Goal: Information Seeking & Learning: Learn about a topic

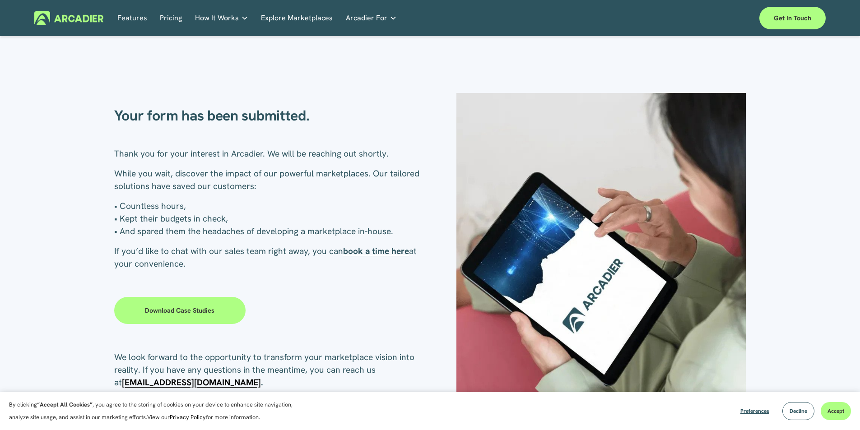
click at [129, 18] on link "Features" at bounding box center [132, 18] width 30 height 14
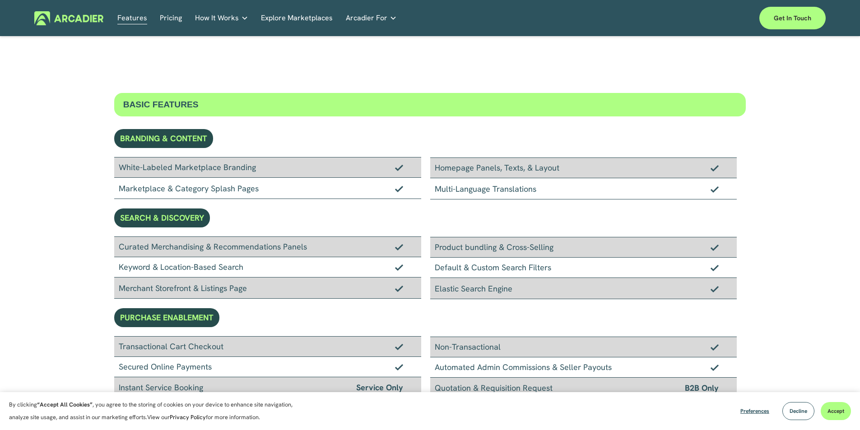
click at [82, 17] on img at bounding box center [68, 18] width 69 height 14
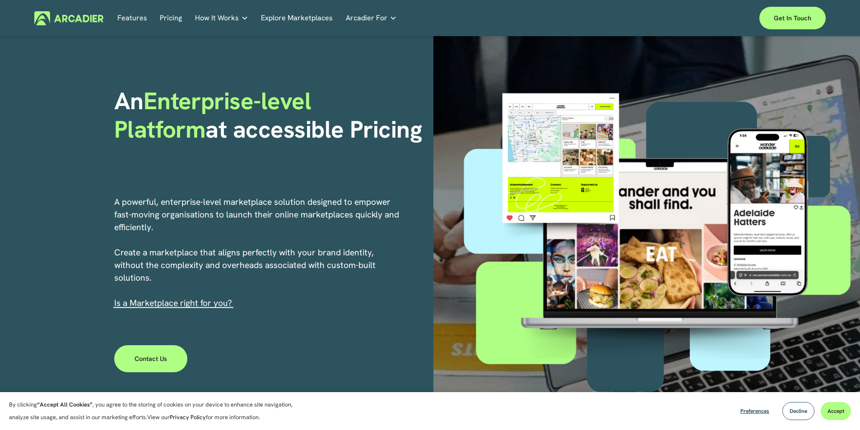
scroll to position [45, 0]
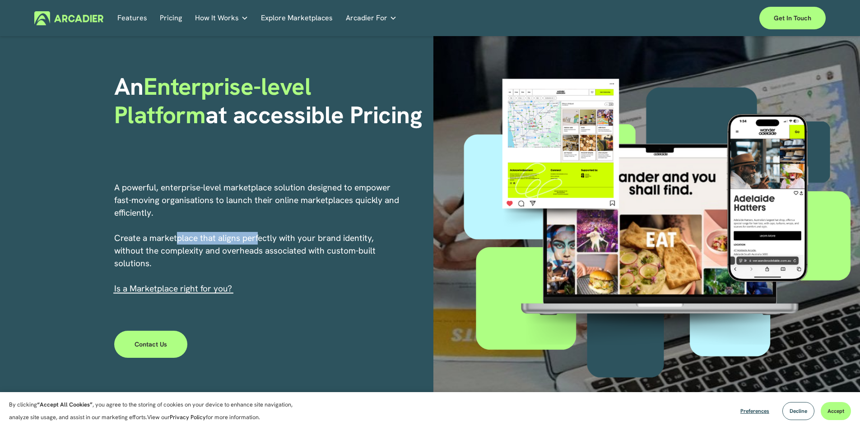
drag, startPoint x: 179, startPoint y: 241, endPoint x: 261, endPoint y: 238, distance: 81.8
click at [261, 238] on p "A powerful, enterprise-level marketplace solution designed to empower fast-movi…" at bounding box center [257, 239] width 286 height 114
click at [334, 241] on p "A powerful, enterprise-level marketplace solution designed to empower fast-movi…" at bounding box center [257, 239] width 286 height 114
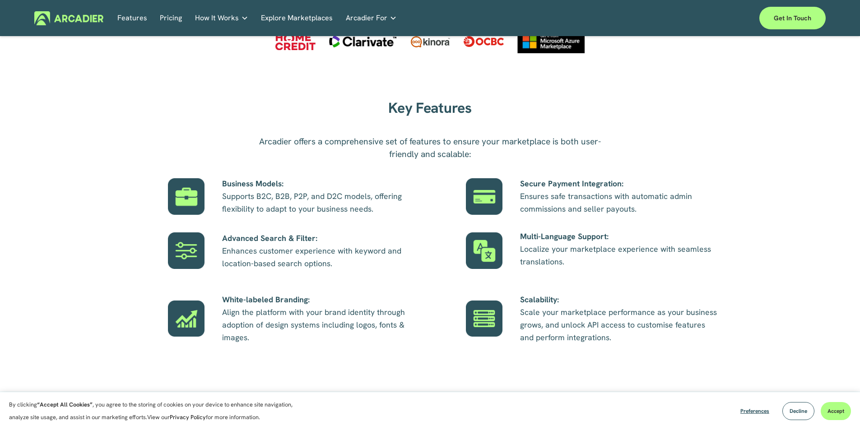
scroll to position [497, 0]
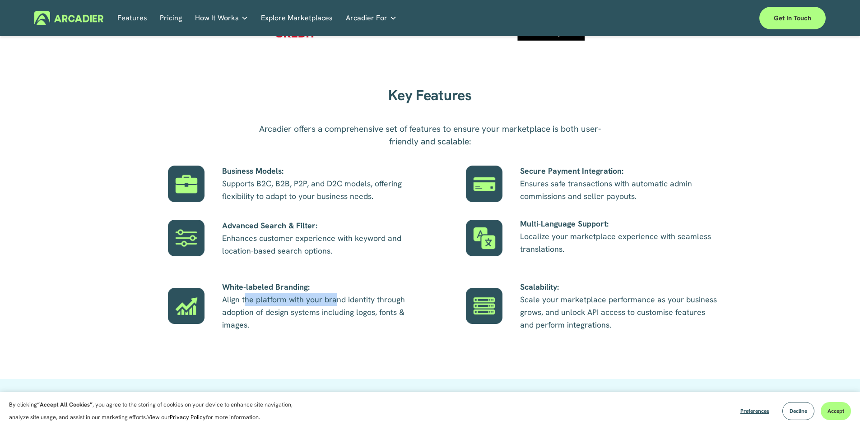
drag, startPoint x: 247, startPoint y: 300, endPoint x: 341, endPoint y: 300, distance: 93.9
click at [334, 301] on p "White-labeled Branding: Align the platform with your brand identity through ado…" at bounding box center [321, 306] width 199 height 51
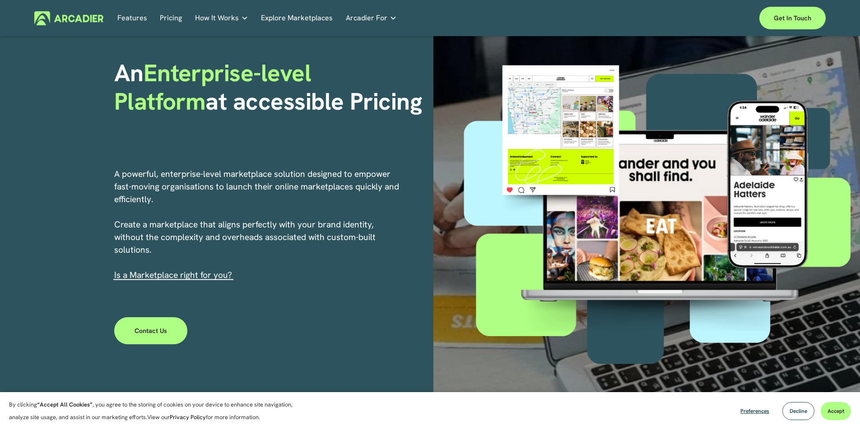
scroll to position [0, 0]
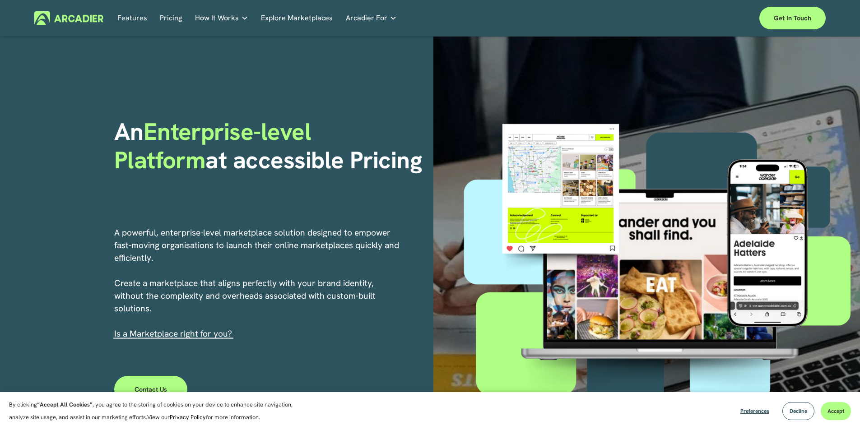
click at [170, 20] on link "Pricing" at bounding box center [171, 18] width 22 height 14
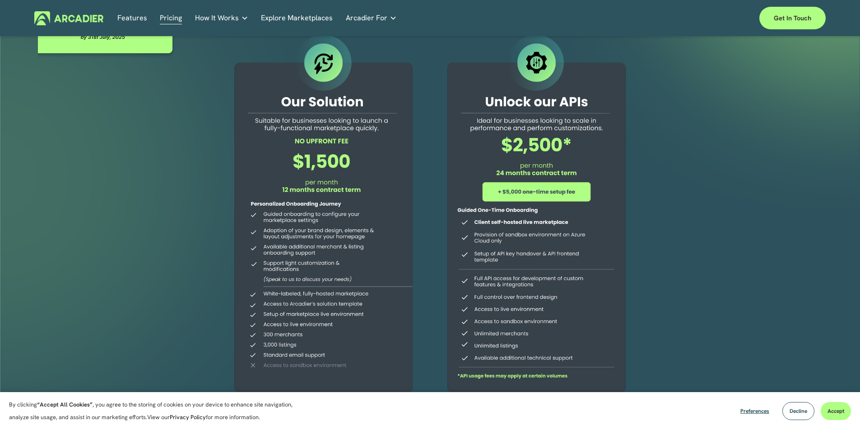
scroll to position [90, 0]
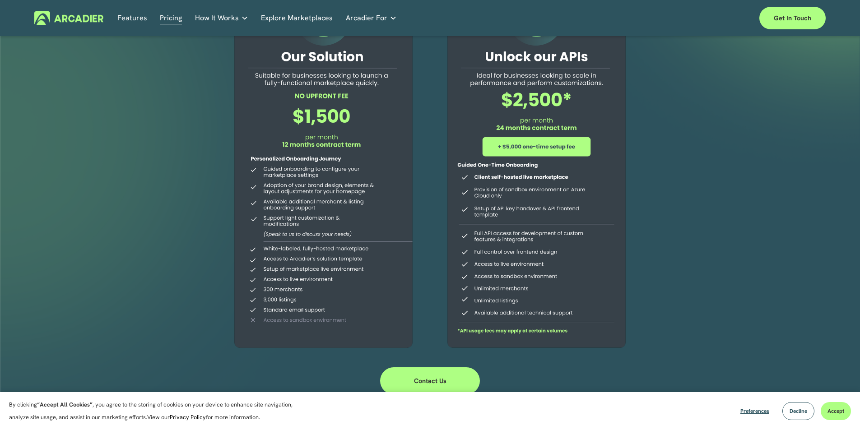
drag, startPoint x: 292, startPoint y: 145, endPoint x: 336, endPoint y: 148, distance: 43.9
click at [336, 148] on div at bounding box center [323, 170] width 206 height 367
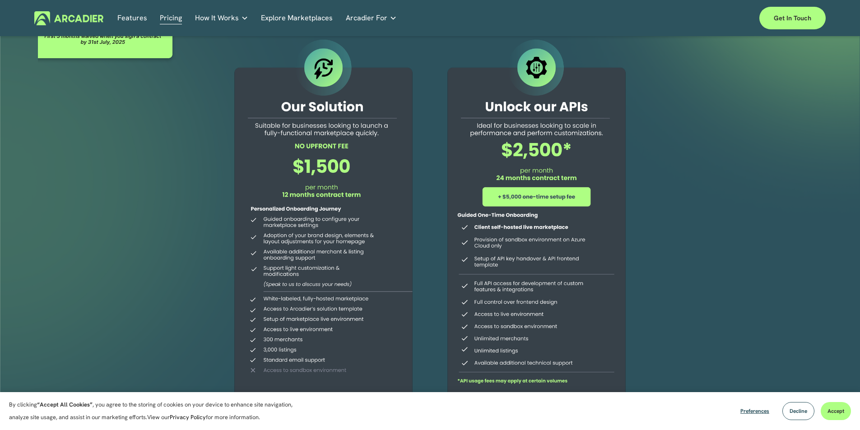
scroll to position [0, 0]
